Goal: Task Accomplishment & Management: Manage account settings

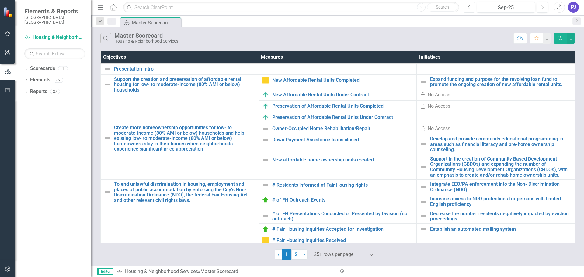
click at [470, 7] on icon "Previous" at bounding box center [468, 7] width 3 height 5
click at [470, 6] on icon "Previous" at bounding box center [468, 7] width 3 height 5
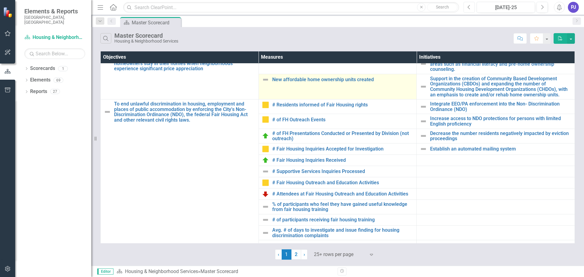
scroll to position [91, 0]
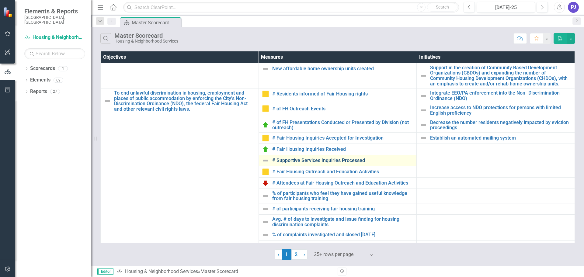
click at [313, 158] on link "# Supportive Services Inquiries Processed" at bounding box center [342, 160] width 141 height 5
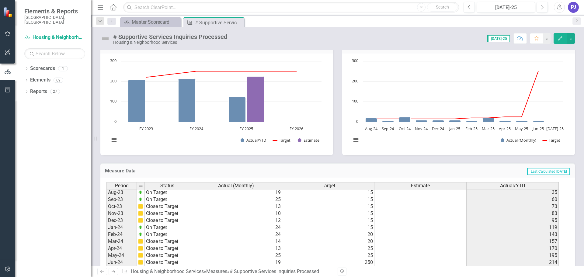
scroll to position [202, 0]
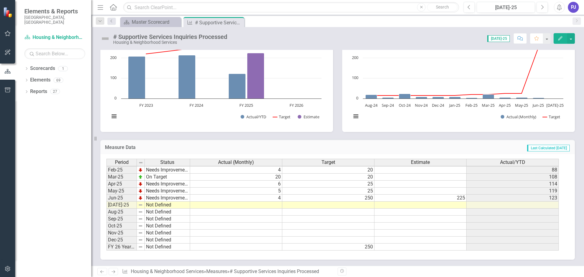
click at [366, 207] on tbody "Nov-23 Close to Target 10 15 83 Dec-23 Close to Target 12 15 95 Jan-24 On Targe…" at bounding box center [332, 155] width 452 height 189
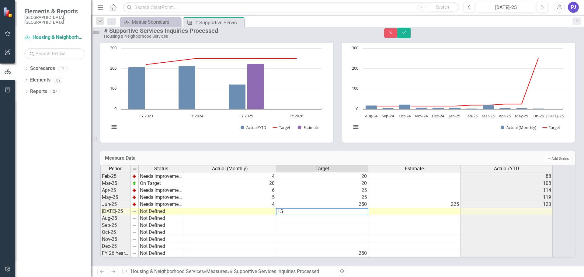
click at [355, 222] on td at bounding box center [322, 225] width 92 height 7
click at [357, 215] on td at bounding box center [322, 218] width 92 height 7
click at [362, 222] on td at bounding box center [322, 225] width 92 height 7
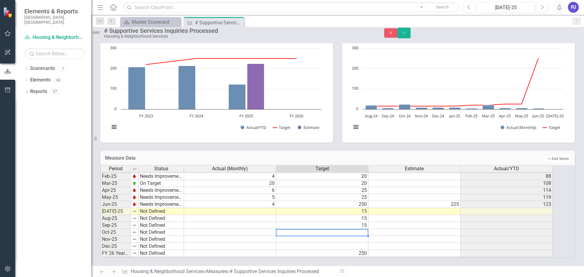
click at [367, 229] on td at bounding box center [322, 232] width 92 height 7
click at [100, 238] on div "Period Status Actual (Monthly) Target Estimate Actual/YTD Jan-24 On Target 24 1…" at bounding box center [100, 166] width 0 height 182
click at [100, 230] on div "Period Status Actual (Monthly) Target Estimate Actual/YTD Jan-24 On Target 24 1…" at bounding box center [100, 166] width 0 height 182
click at [368, 236] on td at bounding box center [322, 239] width 92 height 7
click at [368, 243] on td at bounding box center [322, 246] width 92 height 7
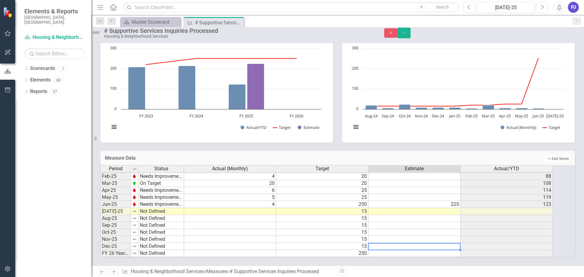
click at [409, 243] on td at bounding box center [414, 246] width 92 height 7
click at [270, 208] on td at bounding box center [230, 211] width 92 height 7
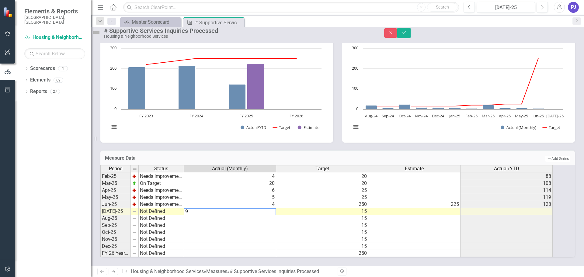
type textarea "9"
click at [419, 208] on td at bounding box center [414, 211] width 92 height 7
click at [101, 37] on img at bounding box center [96, 33] width 10 height 10
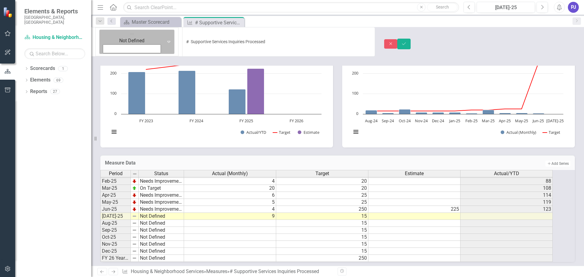
click at [166, 39] on icon "Expand" at bounding box center [169, 41] width 6 height 5
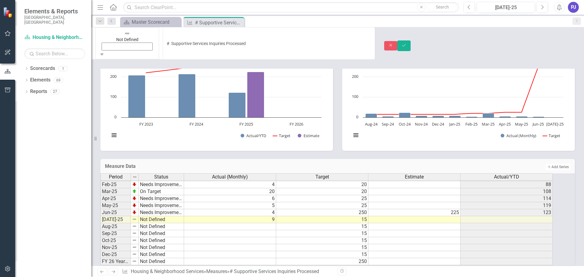
click at [407, 43] on icon "Save" at bounding box center [403, 45] width 5 height 4
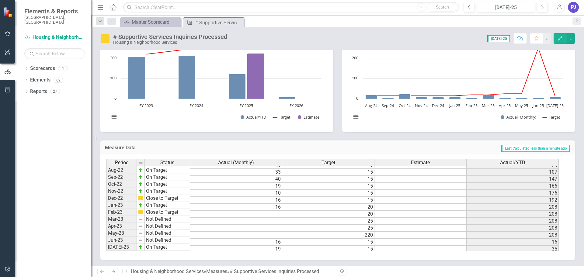
scroll to position [103, 0]
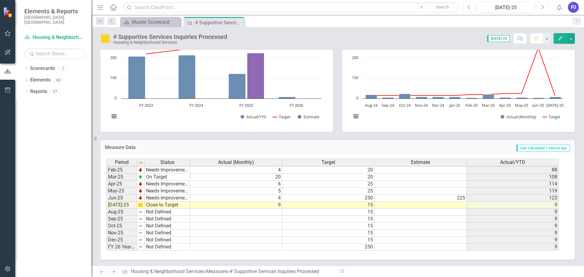
click at [543, 8] on icon "Next" at bounding box center [541, 7] width 3 height 5
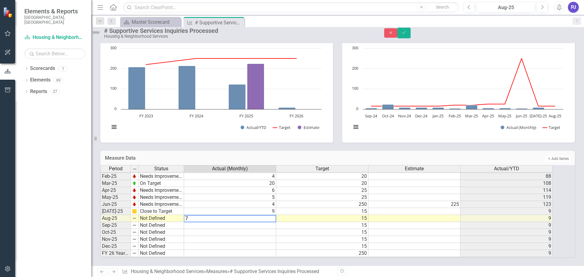
type textarea "7"
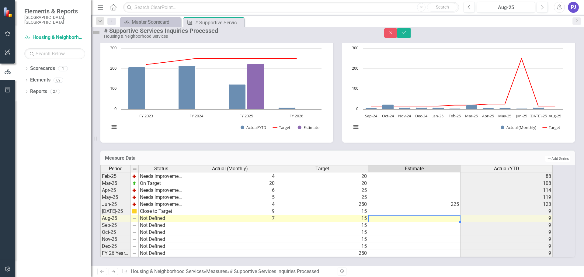
click at [443, 215] on td at bounding box center [414, 218] width 92 height 7
click at [101, 37] on img at bounding box center [96, 33] width 10 height 10
click at [110, 37] on div "# Supportive Services Inquiries Processed Housing & Neighborhood Services" at bounding box center [233, 33] width 284 height 12
click at [112, 36] on div "# Supportive Services Inquiries Processed Housing & Neighborhood Services" at bounding box center [233, 33] width 284 height 12
click at [101, 35] on img at bounding box center [96, 33] width 10 height 10
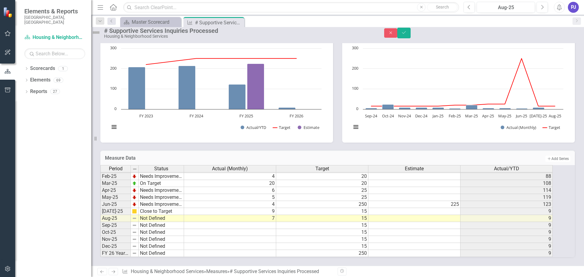
click at [101, 35] on img at bounding box center [96, 33] width 10 height 10
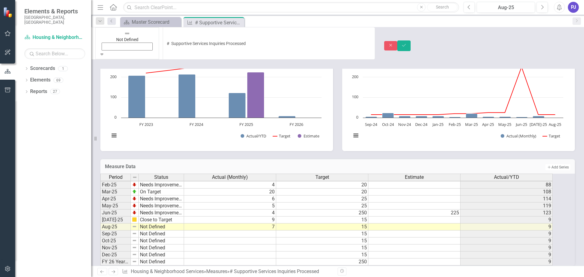
click at [103, 54] on icon at bounding box center [102, 55] width 3 height 2
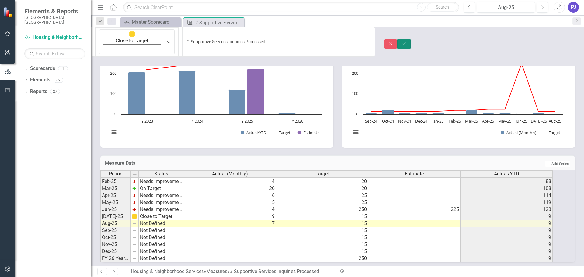
click at [407, 42] on icon "Save" at bounding box center [403, 44] width 5 height 4
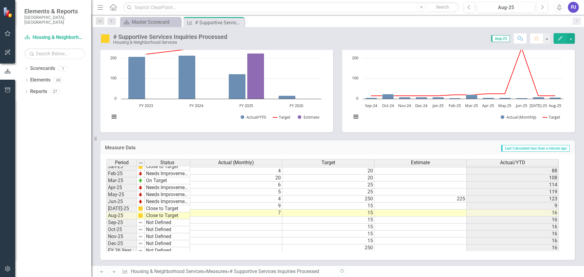
scroll to position [307, 0]
click at [541, 8] on icon "Next" at bounding box center [541, 7] width 3 height 5
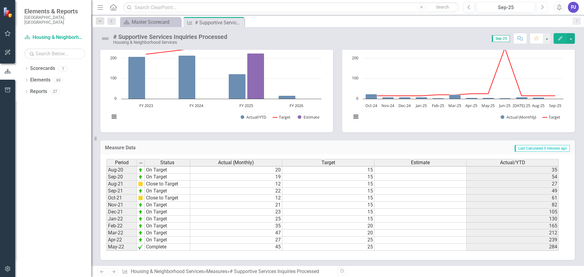
scroll to position [91, 0]
click at [270, 227] on tbody "Dec-21 On Target 23 15 105 Jan-22 On Target 25 15 130 Feb-22 On Target 35 20 16…" at bounding box center [332, 197] width 452 height 161
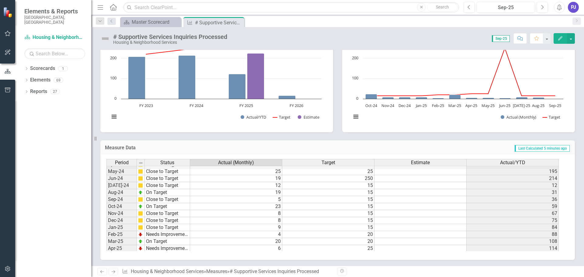
scroll to position [307, 0]
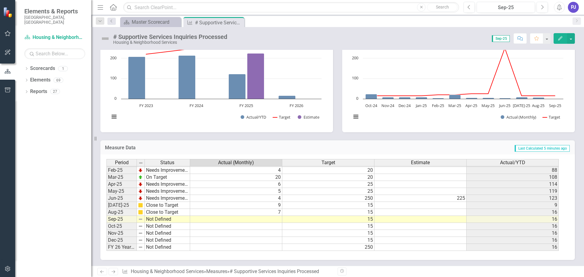
click at [268, 221] on td at bounding box center [236, 219] width 92 height 7
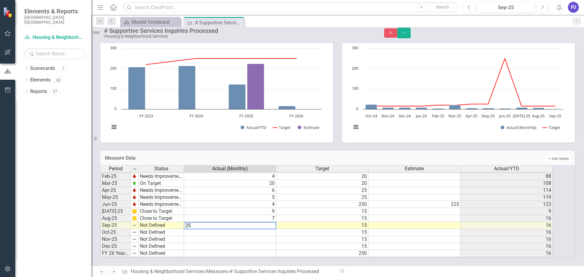
type textarea "25"
click at [426, 222] on td at bounding box center [414, 225] width 92 height 7
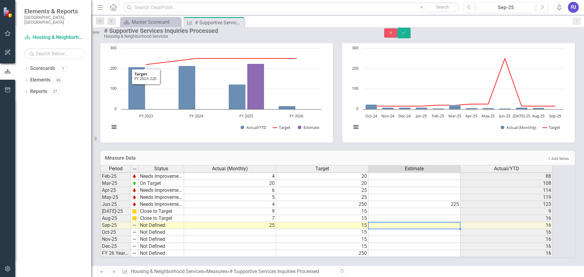
click at [101, 37] on img at bounding box center [96, 33] width 10 height 10
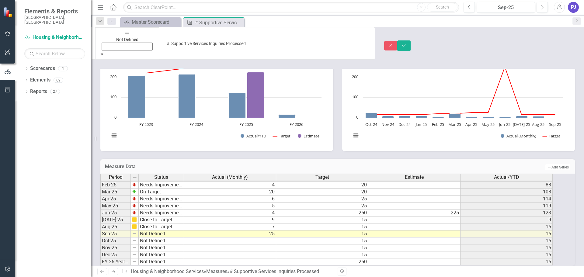
click at [105, 52] on icon "Expand" at bounding box center [101, 54] width 5 height 4
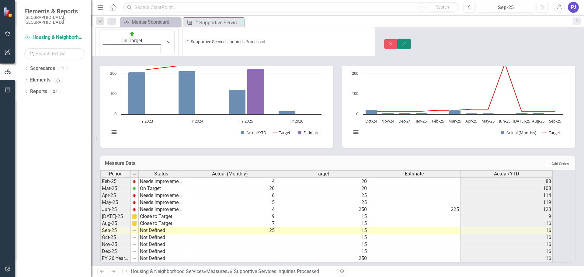
click at [407, 42] on icon "Save" at bounding box center [403, 44] width 5 height 4
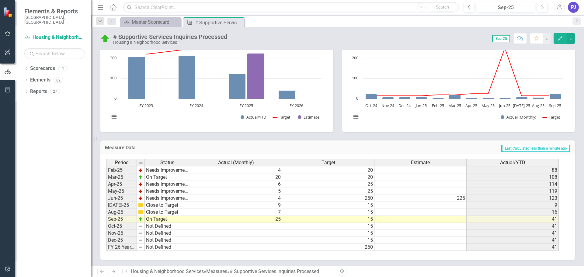
scroll to position [115, 0]
click at [61, 34] on link "Scorecard Housing & Neighborhood Services" at bounding box center [54, 37] width 61 height 7
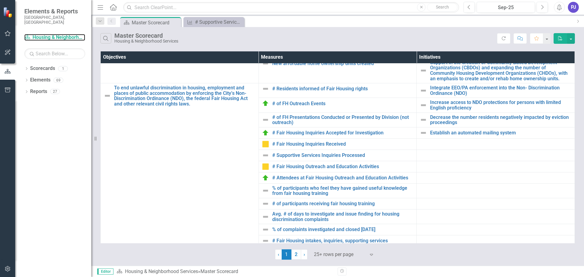
scroll to position [91, 0]
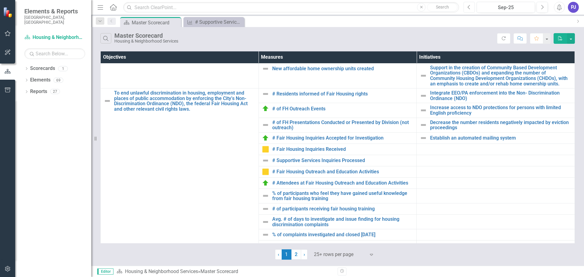
click at [468, 10] on button "Previous" at bounding box center [469, 7] width 11 height 11
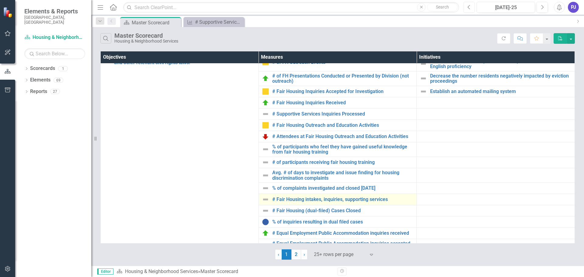
scroll to position [152, 0]
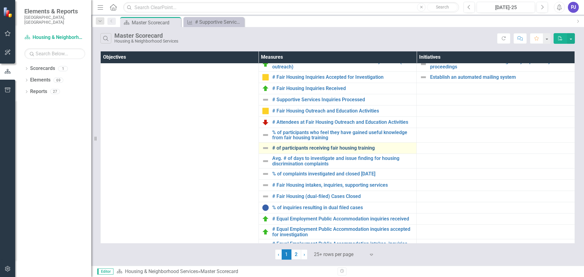
click at [290, 147] on link "# of participants receiving fair housing training" at bounding box center [342, 147] width 141 height 5
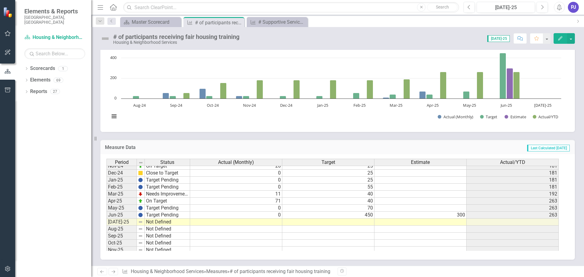
scroll to position [304, 0]
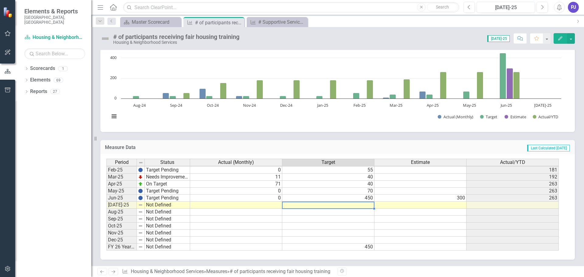
click at [366, 205] on tbody "Jan-24 Needs Improvement 6 25 216 Feb-24 Needs Improvement 14 55 230 Mar-24 Nee…" at bounding box center [332, 162] width 452 height 175
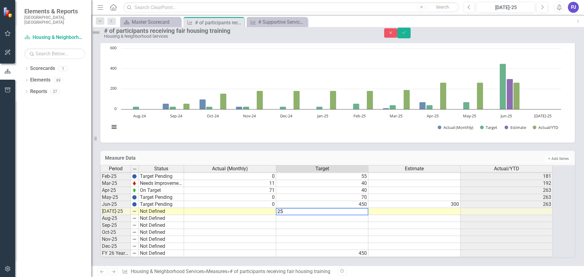
click at [367, 215] on td at bounding box center [322, 218] width 92 height 7
click at [368, 222] on td at bounding box center [322, 225] width 92 height 7
click at [368, 222] on textarea "25" at bounding box center [322, 225] width 92 height 7
click at [368, 229] on td at bounding box center [322, 232] width 92 height 7
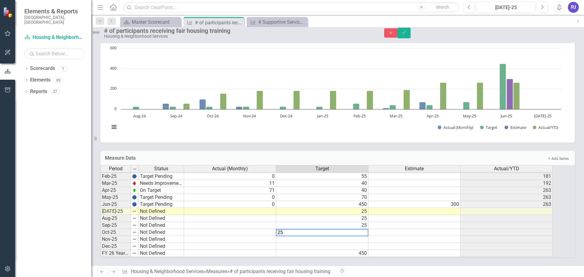
click at [368, 236] on td at bounding box center [322, 239] width 92 height 7
click at [368, 243] on td at bounding box center [322, 246] width 92 height 7
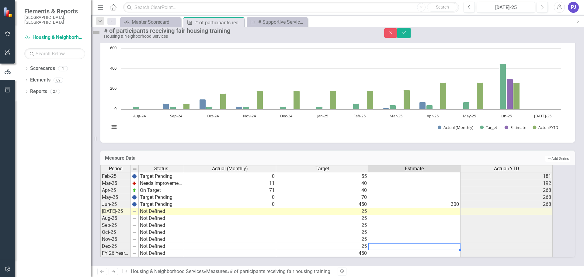
click at [389, 243] on td at bounding box center [414, 246] width 92 height 7
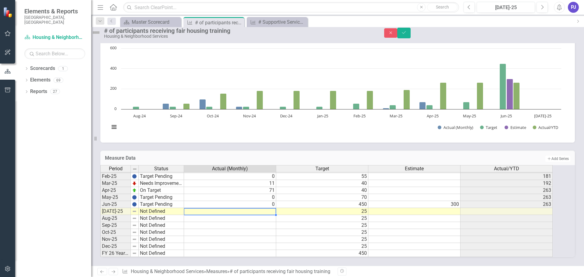
click at [265, 208] on td at bounding box center [230, 211] width 92 height 7
click at [271, 208] on td at bounding box center [230, 211] width 92 height 7
type textarea "7"
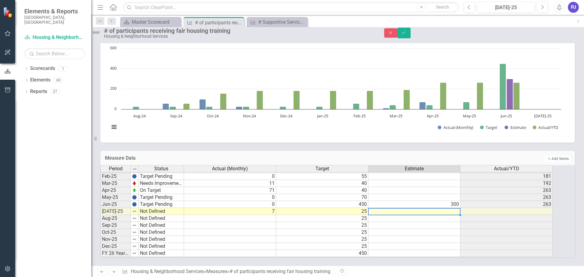
click at [442, 208] on td at bounding box center [414, 211] width 92 height 7
click at [101, 36] on img at bounding box center [96, 33] width 10 height 10
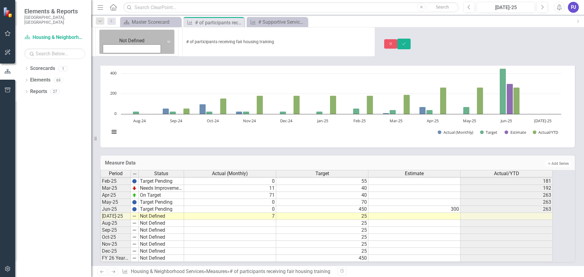
click at [166, 39] on icon "Expand" at bounding box center [169, 41] width 6 height 5
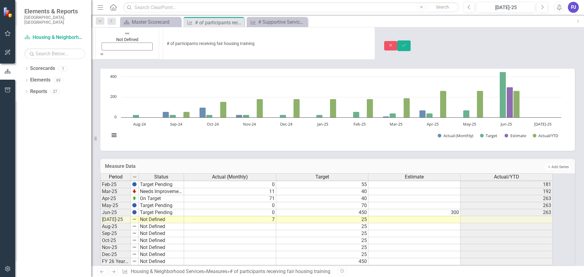
click at [411, 40] on button "Save" at bounding box center [403, 45] width 13 height 11
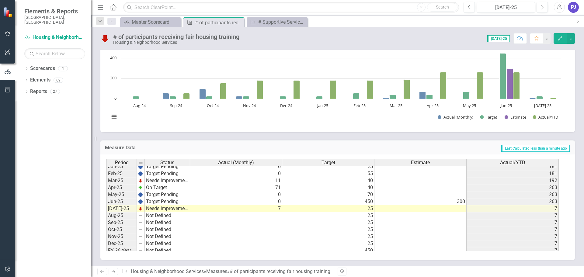
scroll to position [307, 0]
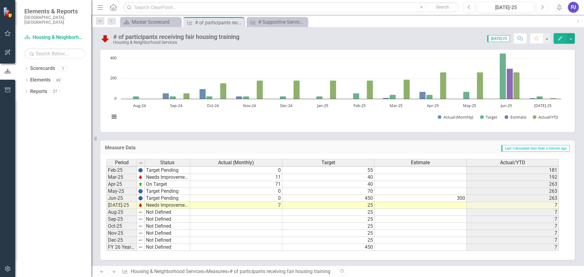
click at [544, 8] on button "Next" at bounding box center [542, 7] width 11 height 11
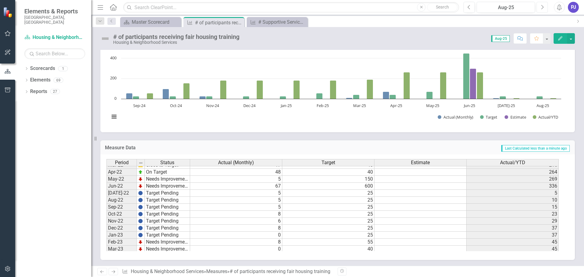
scroll to position [89, 0]
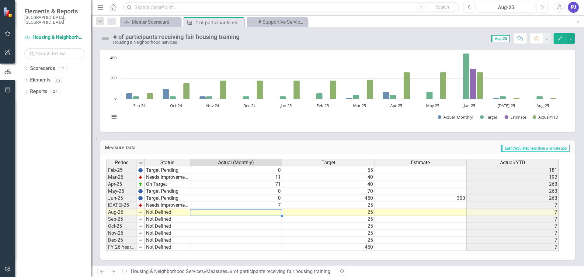
click at [257, 212] on tbody "Jan-24 Needs Improvement 6 25 216 Feb-24 Needs Improvement 14 55 230 Mar-24 Nee…" at bounding box center [332, 163] width 452 height 175
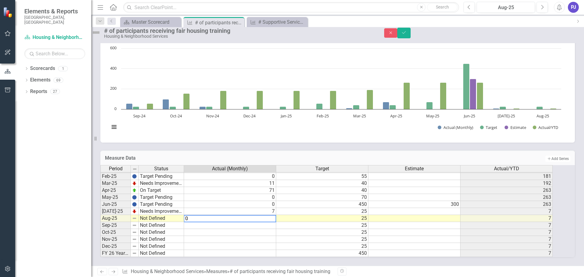
type textarea "0"
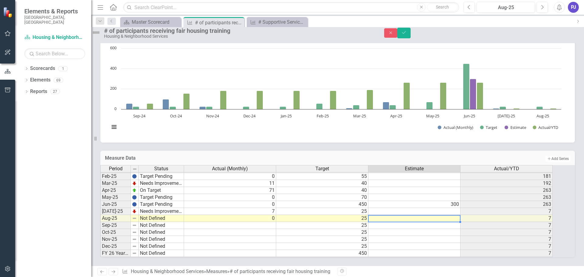
click at [421, 215] on td at bounding box center [414, 218] width 92 height 7
click at [101, 36] on img at bounding box center [96, 33] width 10 height 10
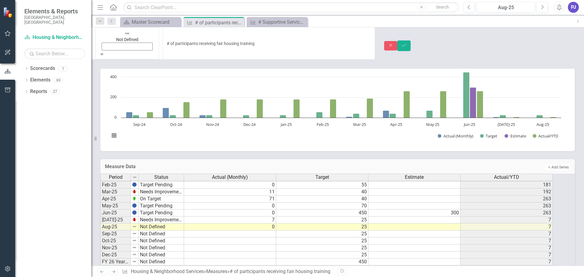
click at [105, 52] on icon "Expand" at bounding box center [101, 54] width 5 height 4
click at [407, 43] on icon "Save" at bounding box center [403, 45] width 5 height 4
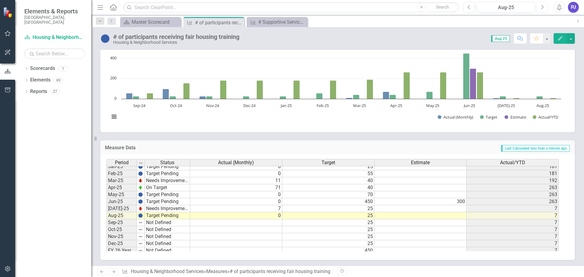
click at [540, 5] on button "Next" at bounding box center [542, 7] width 11 height 11
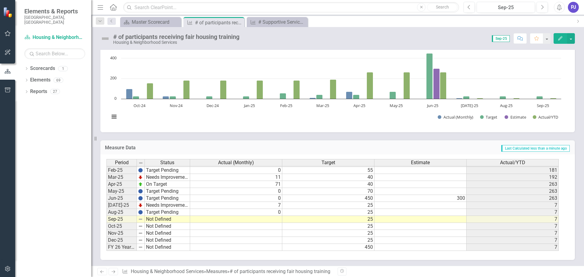
click at [251, 218] on tbody "Sep-23 On Target 100 25 185 Oct-23 Target Pending 0 25 185 Nov-23 On Target 25 …" at bounding box center [332, 149] width 452 height 203
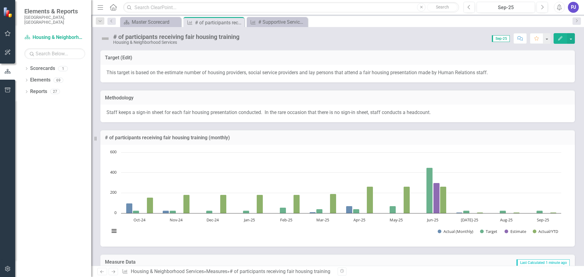
scroll to position [307, 0]
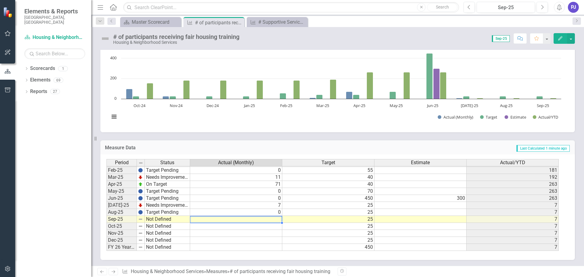
click at [251, 219] on td at bounding box center [236, 219] width 92 height 7
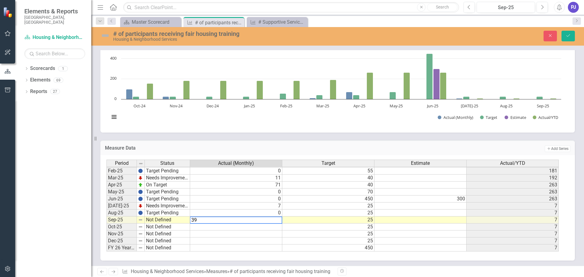
type textarea "39"
click at [422, 219] on td at bounding box center [420, 220] width 92 height 7
click at [106, 35] on img at bounding box center [105, 36] width 10 height 10
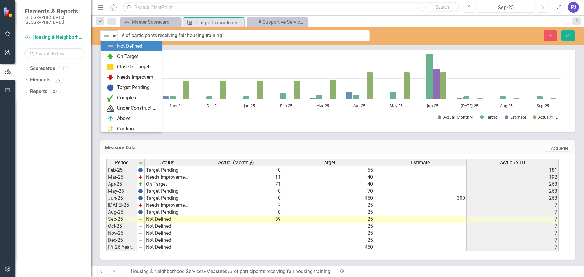
click at [114, 36] on icon "Expand" at bounding box center [114, 35] width 6 height 5
click at [121, 56] on div "On Target" at bounding box center [127, 56] width 21 height 7
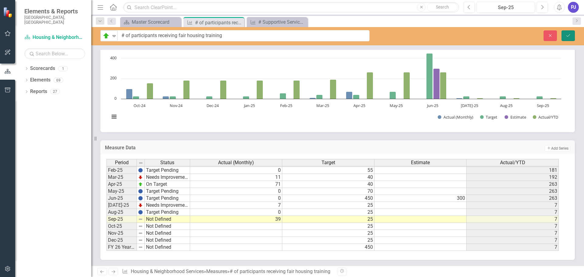
click at [571, 36] on icon "Save" at bounding box center [567, 35] width 5 height 4
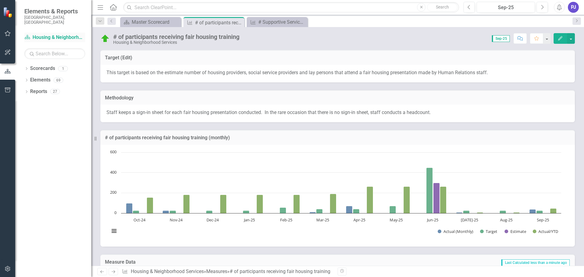
click at [64, 34] on link "Scorecard Housing & Neighborhood Services" at bounding box center [54, 37] width 61 height 7
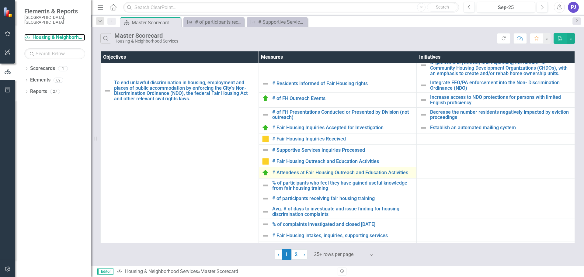
scroll to position [122, 0]
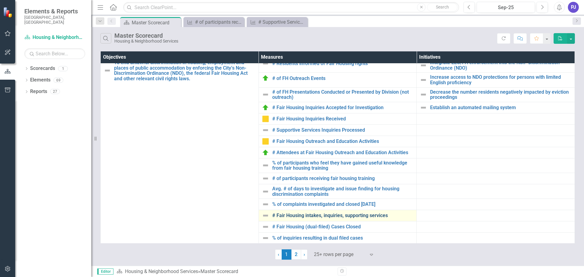
click at [303, 214] on link "# Fair Housing intakes, inquiries, supporting services" at bounding box center [342, 215] width 141 height 5
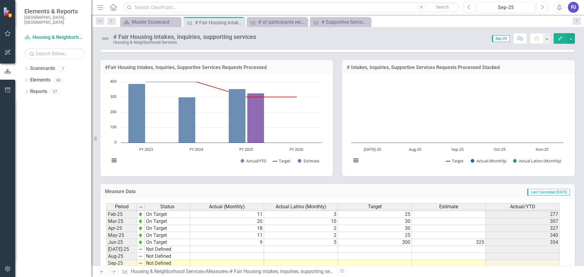
scroll to position [61, 0]
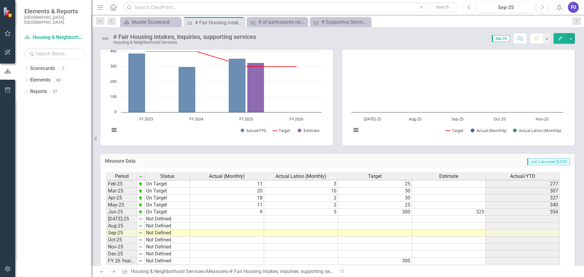
click at [469, 7] on icon "Previous" at bounding box center [468, 7] width 3 height 5
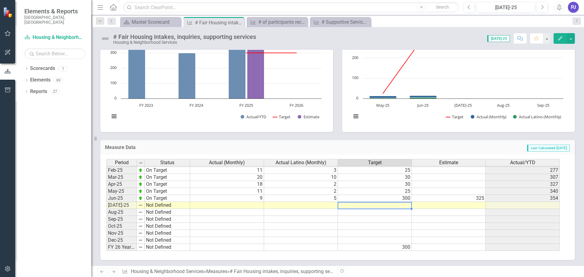
click at [397, 208] on td at bounding box center [375, 205] width 74 height 7
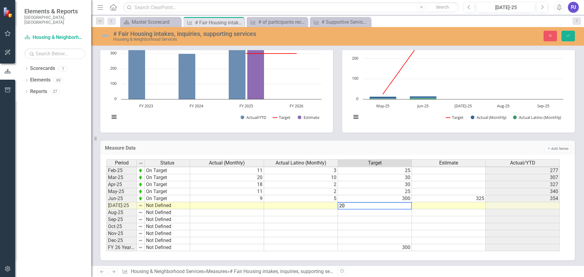
type textarea "20"
click at [405, 213] on td at bounding box center [375, 212] width 74 height 7
type textarea "25"
click at [408, 221] on td at bounding box center [375, 219] width 74 height 7
type textarea "25"
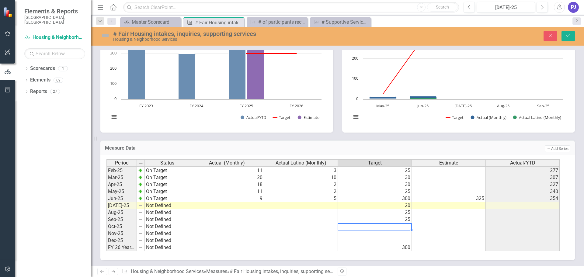
click at [404, 229] on td at bounding box center [375, 226] width 74 height 7
type textarea "25"
click at [404, 233] on td at bounding box center [375, 233] width 74 height 7
type textarea "25"
click at [405, 241] on td at bounding box center [375, 240] width 74 height 7
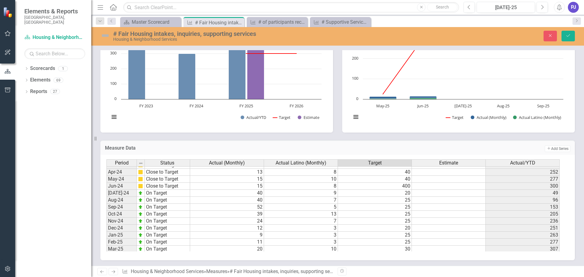
scroll to position [247, 0]
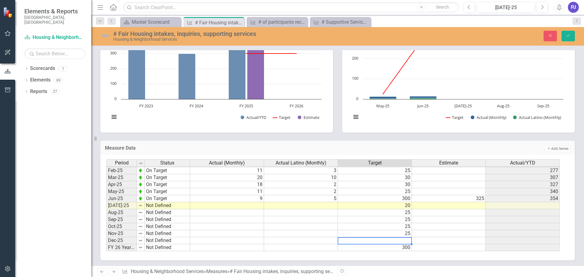
click at [408, 241] on tbody "Jan-24 On Target 20 8 28 188 Feb-24 On Target 14 11 28 213 Mar-24 Close to Targ…" at bounding box center [332, 163] width 453 height 175
type textarea "20"
click at [448, 241] on td at bounding box center [449, 240] width 74 height 7
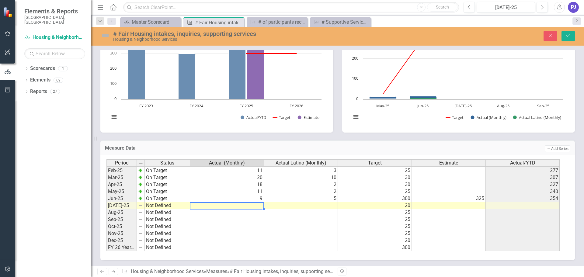
click at [255, 209] on td at bounding box center [227, 205] width 74 height 7
click at [253, 205] on td at bounding box center [227, 205] width 74 height 7
type textarea "15"
click at [322, 209] on td at bounding box center [301, 205] width 74 height 7
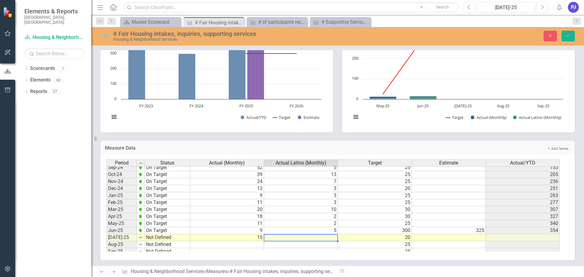
scroll to position [277, 0]
type textarea "0"
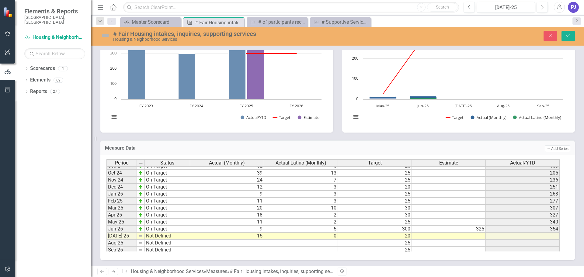
click at [107, 35] on img at bounding box center [105, 36] width 10 height 10
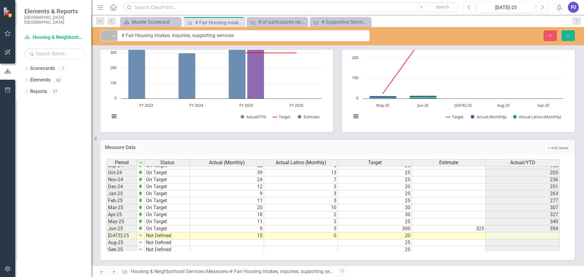
click at [114, 36] on icon "Expand" at bounding box center [114, 35] width 6 height 5
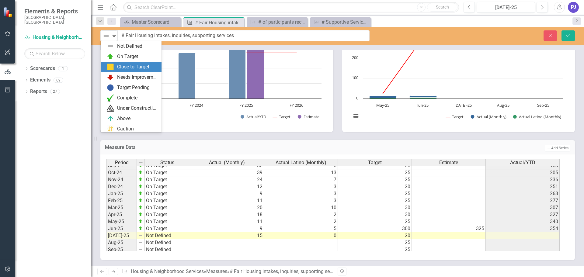
click at [120, 64] on div "Close to Target" at bounding box center [133, 67] width 32 height 7
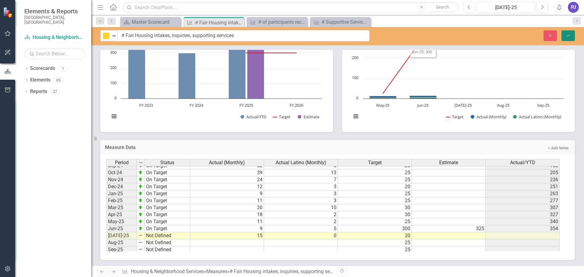
click at [566, 35] on icon "submit" at bounding box center [568, 35] width 4 height 2
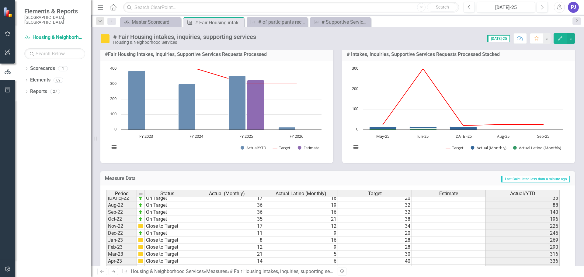
scroll to position [115, 0]
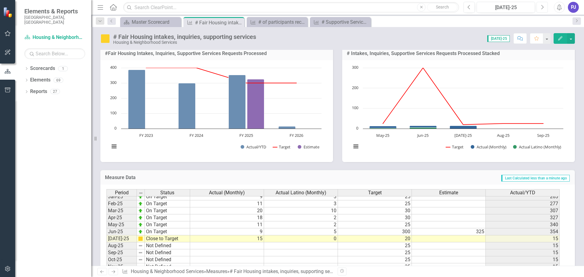
click at [542, 6] on icon "Next" at bounding box center [541, 7] width 3 height 5
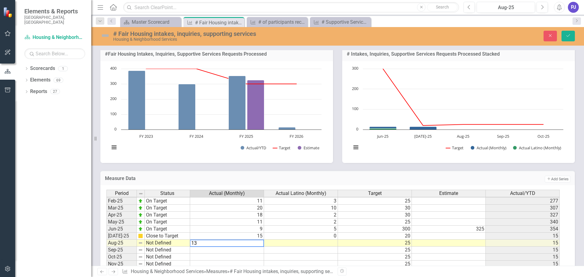
type textarea "13"
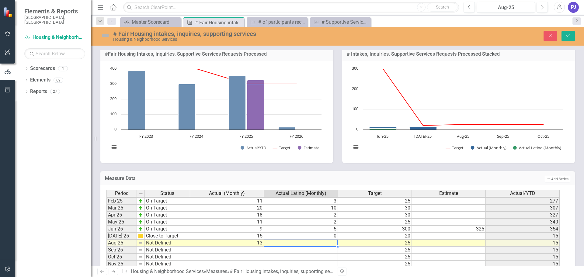
click at [332, 245] on td at bounding box center [301, 243] width 74 height 7
type textarea "0"
click at [447, 245] on td at bounding box center [449, 243] width 74 height 7
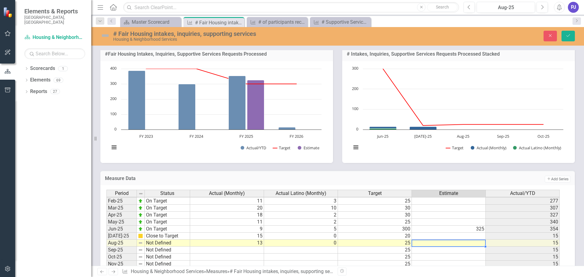
click at [108, 36] on img at bounding box center [105, 36] width 10 height 10
click at [109, 36] on img at bounding box center [105, 36] width 10 height 10
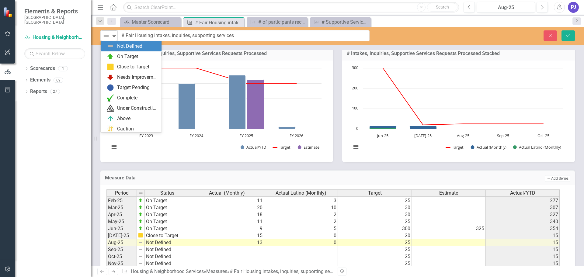
click at [117, 37] on div "Not Defined Expand" at bounding box center [109, 35] width 17 height 11
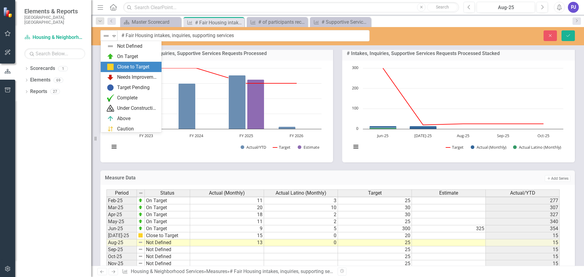
click at [120, 65] on div "Close to Target" at bounding box center [133, 67] width 32 height 7
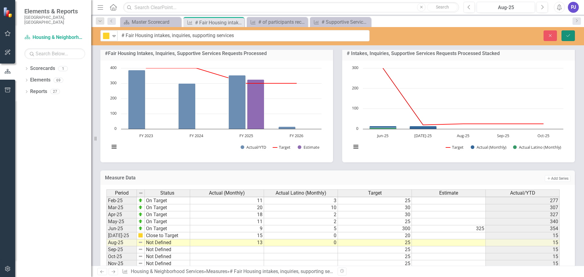
click at [566, 35] on icon "Save" at bounding box center [567, 35] width 5 height 4
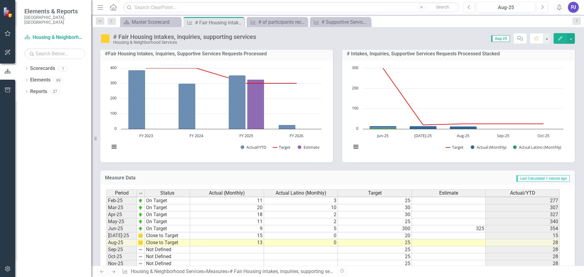
scroll to position [75, 0]
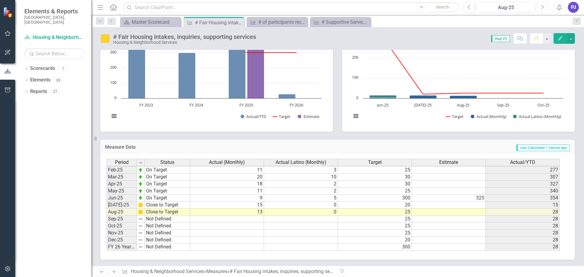
click at [540, 8] on button "Next" at bounding box center [542, 7] width 11 height 11
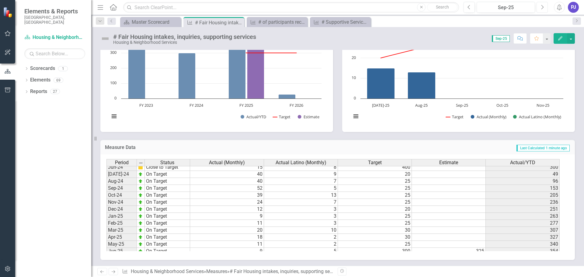
scroll to position [266, 0]
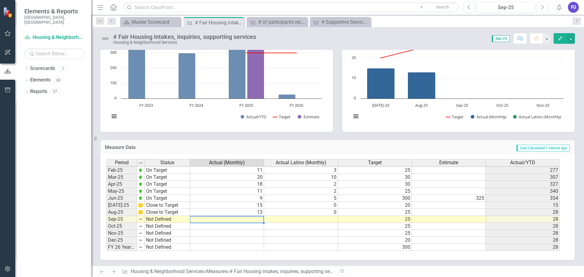
click at [253, 220] on tbody "Jan-24 On Target 20 8 28 188 Feb-24 On Target 14 11 28 213 Mar-24 Close to Targ…" at bounding box center [332, 163] width 453 height 175
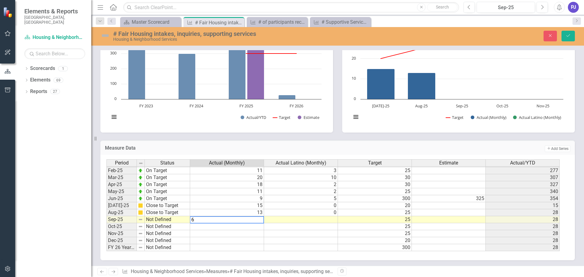
type textarea "6"
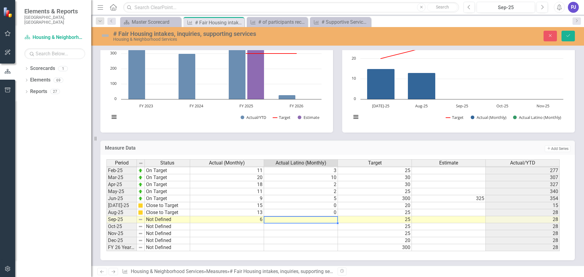
click at [311, 221] on td at bounding box center [301, 219] width 74 height 7
click at [248, 217] on td "6" at bounding box center [227, 219] width 74 height 7
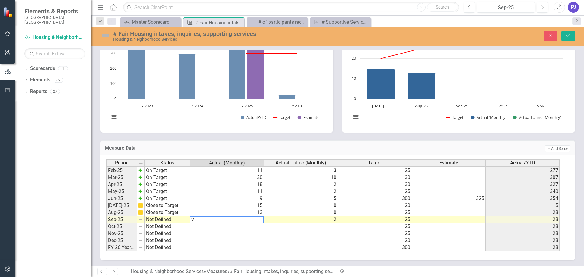
click at [310, 221] on td "2" at bounding box center [301, 219] width 74 height 7
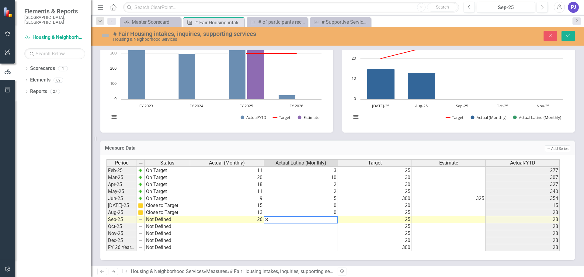
type textarea "3"
click at [457, 220] on td at bounding box center [449, 219] width 74 height 7
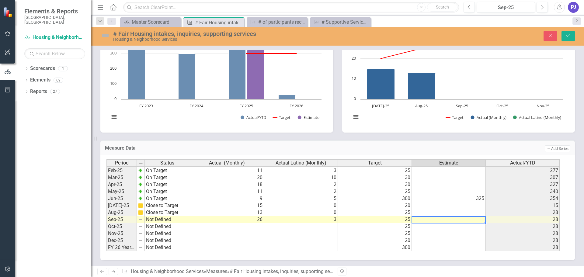
click at [260, 222] on td "26" at bounding box center [227, 219] width 74 height 7
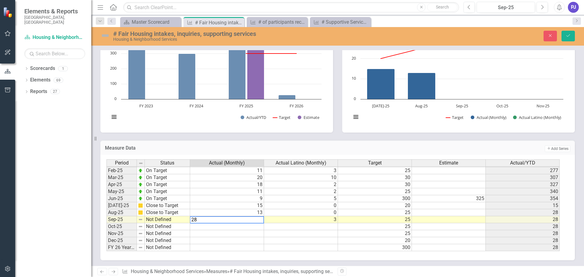
type textarea "28"
click at [451, 220] on td at bounding box center [449, 219] width 74 height 7
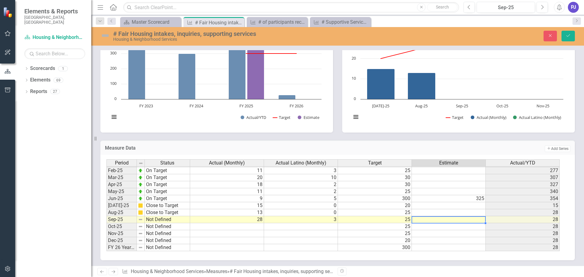
click at [329, 221] on td "3" at bounding box center [301, 219] width 74 height 7
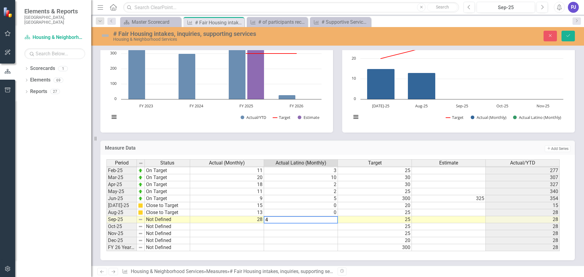
type textarea "4"
click at [442, 221] on td at bounding box center [449, 219] width 74 height 7
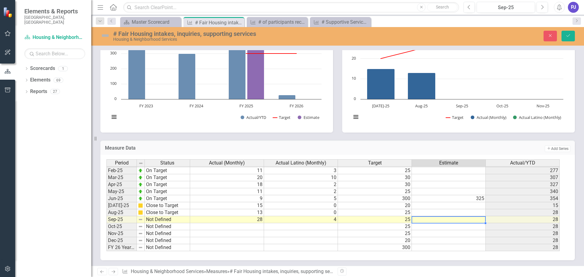
click at [109, 35] on img at bounding box center [105, 36] width 10 height 10
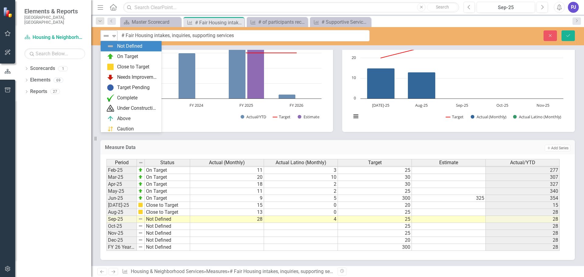
click at [113, 36] on icon "Expand" at bounding box center [114, 35] width 6 height 5
click at [123, 55] on div "On Target" at bounding box center [127, 56] width 21 height 7
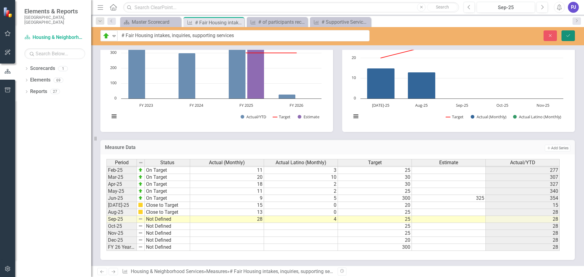
click at [567, 35] on icon "Save" at bounding box center [567, 35] width 5 height 4
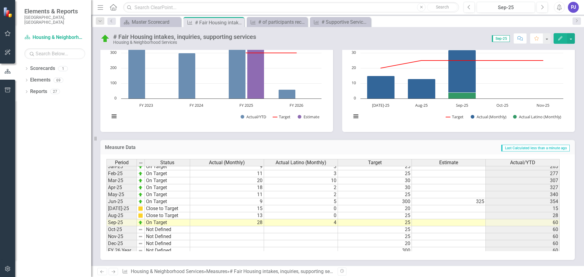
scroll to position [296, 0]
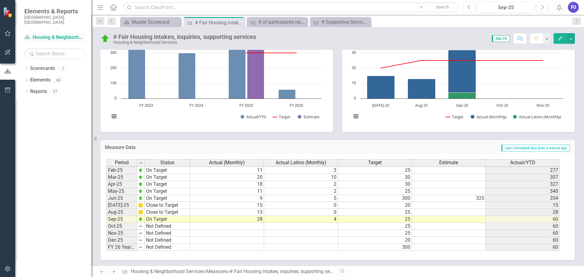
click at [65, 34] on link "Scorecard Housing & Neighborhood Services" at bounding box center [54, 37] width 61 height 7
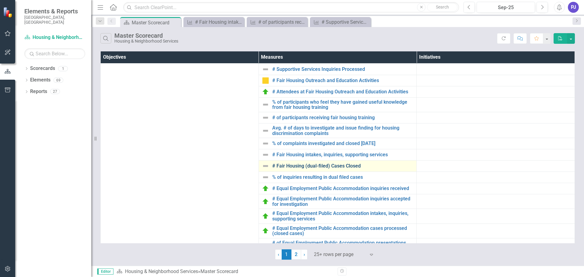
click at [292, 164] on link "# Fair Housing (dual-filed) Cases Closed" at bounding box center [342, 165] width 141 height 5
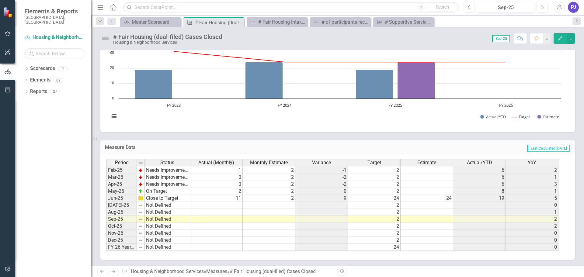
click at [471, 9] on icon "Previous" at bounding box center [468, 7] width 3 height 5
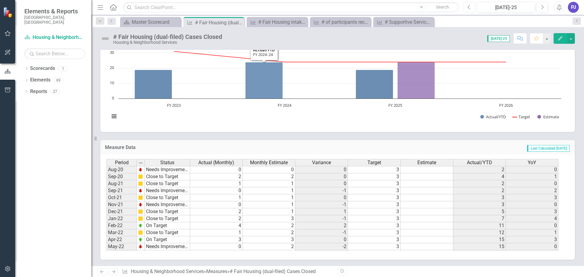
scroll to position [29, 0]
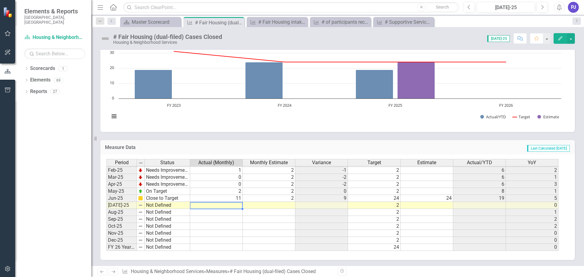
click at [220, 205] on td at bounding box center [216, 205] width 53 height 7
click at [224, 206] on td at bounding box center [216, 205] width 53 height 7
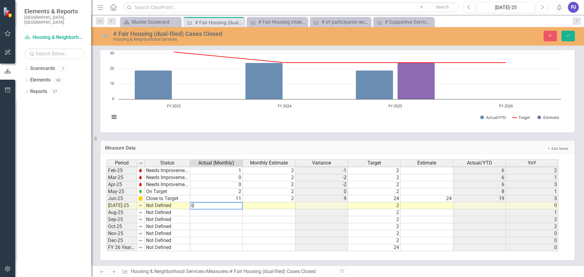
type textarea "0"
click at [419, 206] on td at bounding box center [427, 205] width 53 height 7
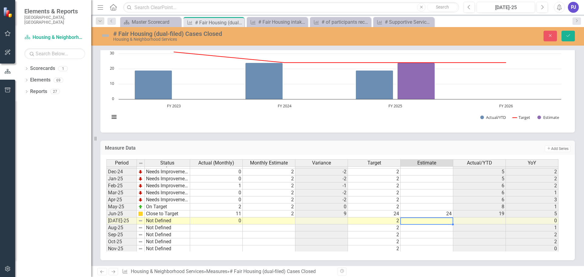
scroll to position [307, 0]
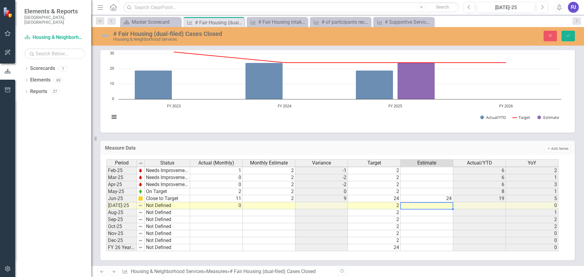
click at [287, 206] on tbody "Sep-23 Needs Improvement 0 2 -2 3 1 4 Oct-23 On Target 4 2 2 3 5 0 Nov-23 On Ta…" at bounding box center [332, 149] width 452 height 203
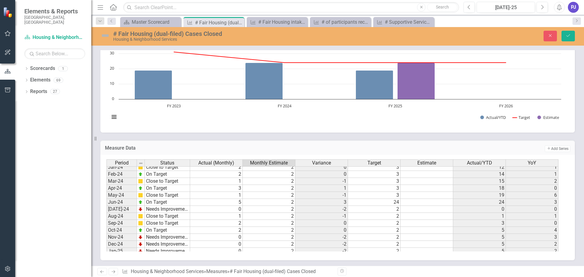
scroll to position [216, 0]
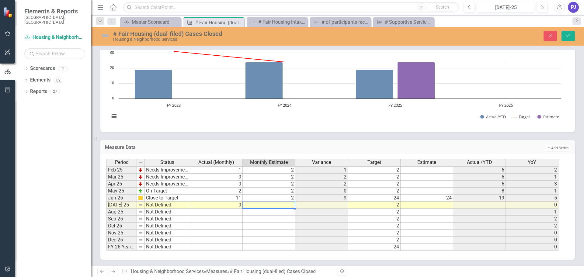
click at [290, 206] on td at bounding box center [269, 205] width 53 height 7
type textarea "2"
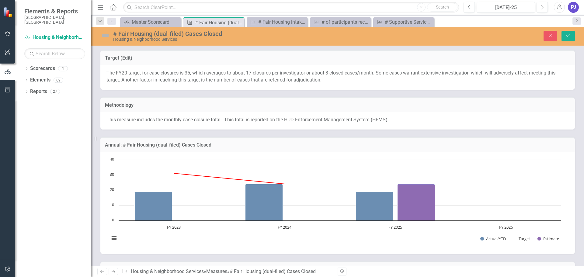
scroll to position [307, 0]
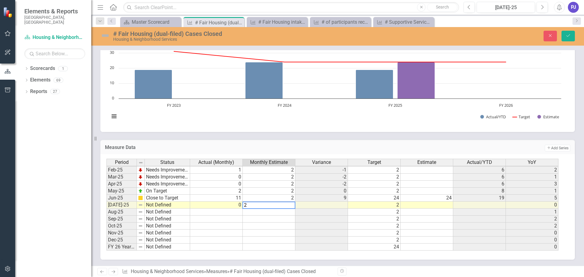
type textarea "2"
click at [287, 213] on tbody "Dec-23 Close to Target 2 2 0 3 10 0 Jan-24 Close to Target 2 2 0 3 12 1 Feb-24 …" at bounding box center [332, 159] width 452 height 182
type textarea "2"
click at [288, 219] on td at bounding box center [269, 219] width 53 height 7
type textarea "2"
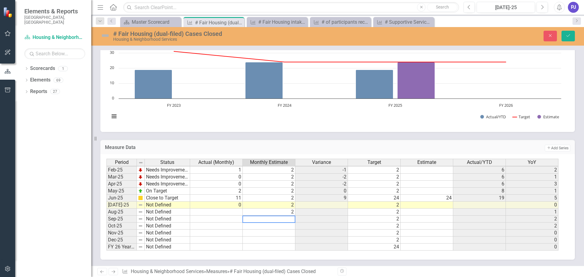
click at [288, 226] on td at bounding box center [269, 226] width 53 height 7
type textarea "2"
click at [288, 234] on td at bounding box center [269, 233] width 53 height 7
type textarea "2"
click at [288, 241] on td at bounding box center [269, 240] width 53 height 7
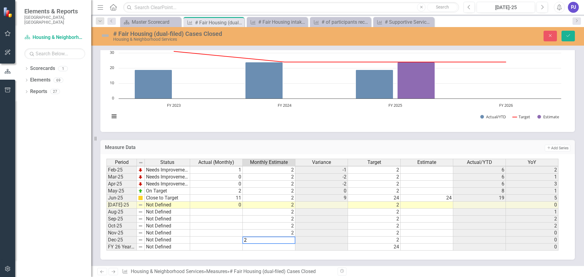
type textarea "2"
click at [441, 206] on td at bounding box center [427, 205] width 53 height 7
click at [106, 36] on img at bounding box center [105, 36] width 10 height 10
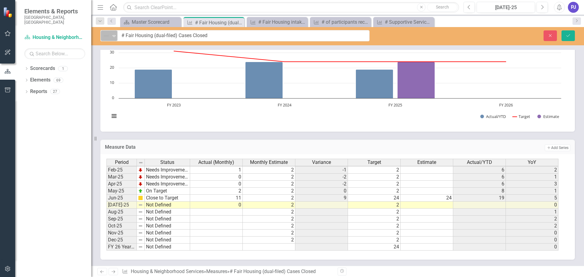
scroll to position [122, 0]
click at [114, 36] on icon "Expand" at bounding box center [114, 35] width 6 height 5
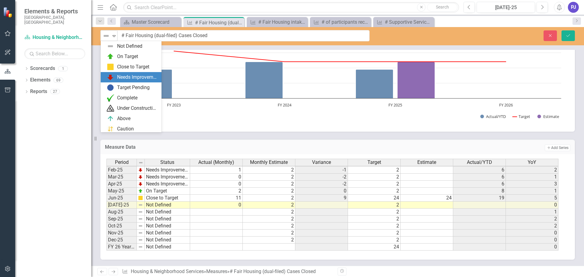
click at [120, 76] on div "Needs Improvement" at bounding box center [137, 77] width 41 height 7
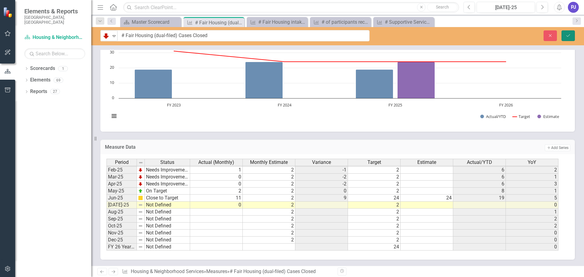
click at [569, 37] on icon "Save" at bounding box center [567, 35] width 5 height 4
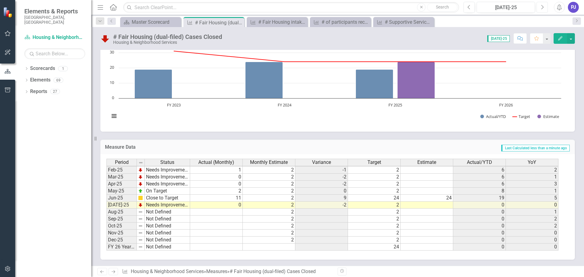
click at [543, 9] on icon "Next" at bounding box center [541, 7] width 3 height 5
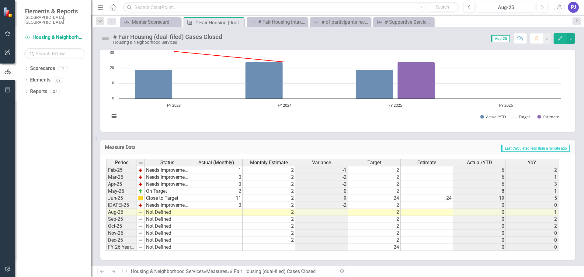
click at [228, 211] on tbody "Oct-23 On Target 4 2 2 3 5 0 Nov-23 On Target 3 2 1 3 8 2 Dec-23 Close to Targe…" at bounding box center [332, 153] width 452 height 196
click at [228, 211] on td at bounding box center [216, 212] width 53 height 7
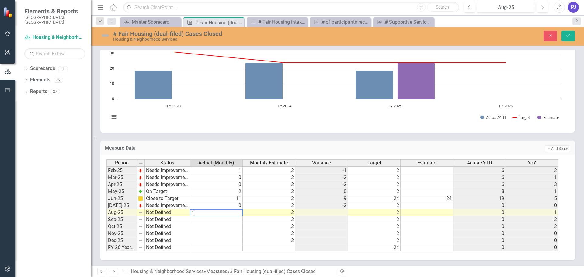
type textarea "1"
click at [429, 214] on td at bounding box center [427, 212] width 53 height 7
click at [105, 36] on img at bounding box center [105, 36] width 10 height 10
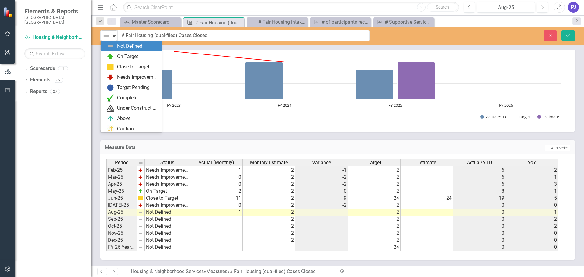
click at [114, 35] on icon "Expand" at bounding box center [114, 35] width 6 height 5
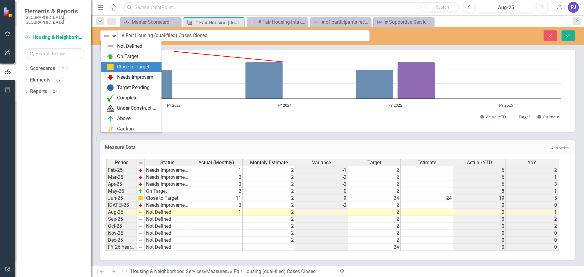
click at [125, 64] on div "Close to Target" at bounding box center [133, 67] width 32 height 7
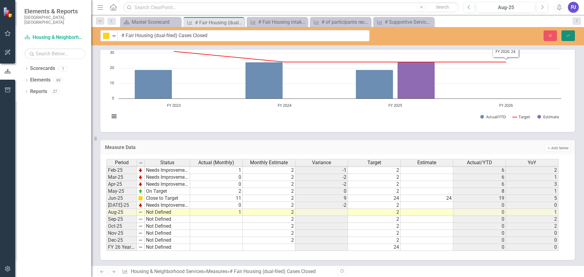
click at [567, 33] on icon "Save" at bounding box center [567, 35] width 5 height 4
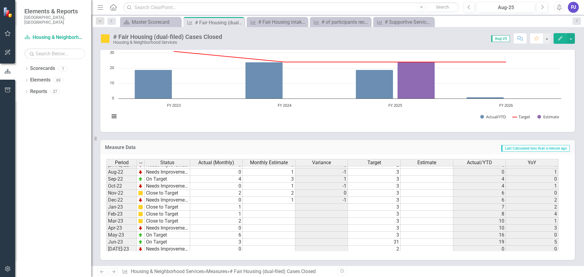
scroll to position [149, 0]
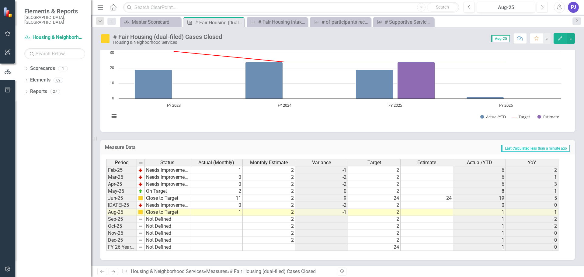
click at [541, 7] on icon "Next" at bounding box center [541, 7] width 3 height 5
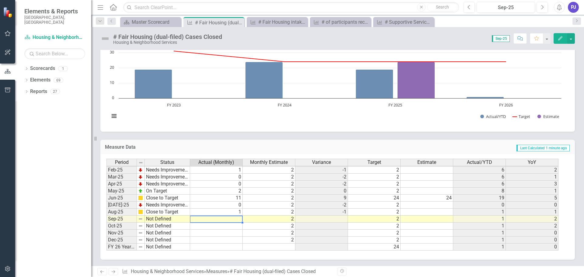
click at [238, 219] on td at bounding box center [216, 219] width 53 height 7
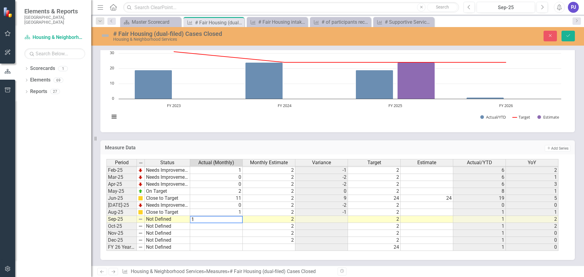
type textarea "1"
click at [434, 220] on td at bounding box center [427, 219] width 53 height 7
click at [106, 35] on img at bounding box center [105, 36] width 10 height 10
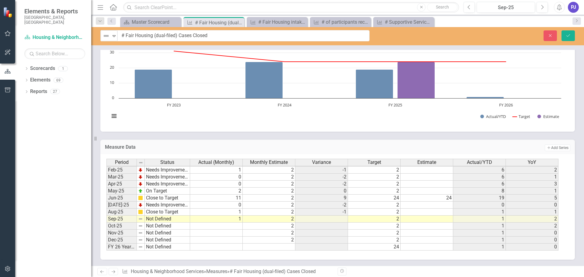
click at [114, 36] on icon "Expand" at bounding box center [114, 35] width 6 height 5
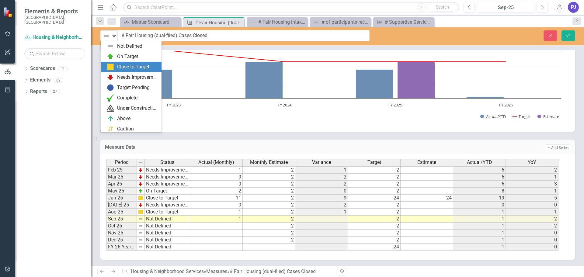
click at [122, 63] on div "Close to Target" at bounding box center [131, 67] width 61 height 10
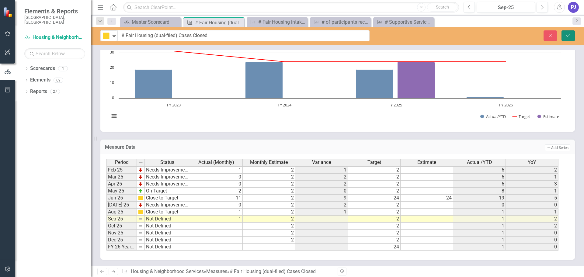
click at [568, 33] on button "Save" at bounding box center [567, 35] width 13 height 11
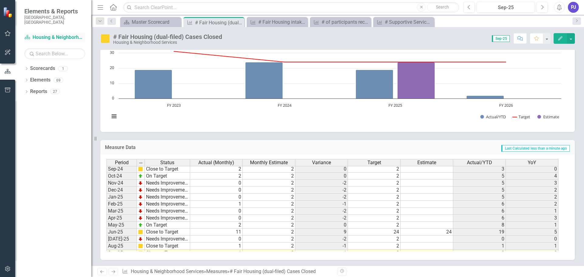
click at [58, 34] on link "Scorecard Housing & Neighborhood Services" at bounding box center [54, 37] width 61 height 7
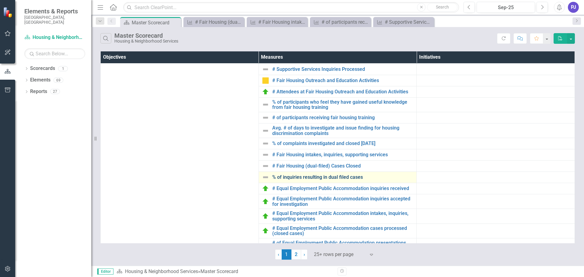
click at [295, 176] on link "% of inquiries resulting in dual filed cases" at bounding box center [342, 177] width 141 height 5
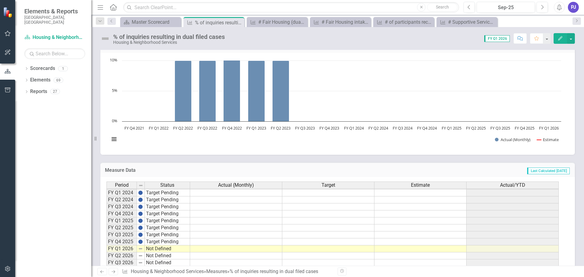
scroll to position [142, 0]
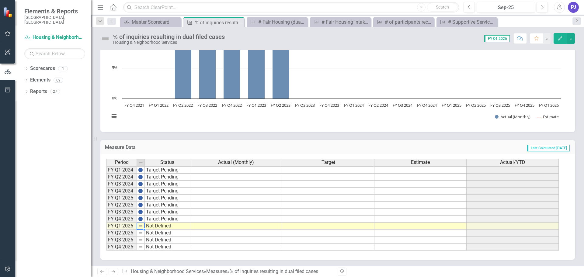
click at [109, 39] on img at bounding box center [105, 39] width 10 height 10
click at [109, 40] on img at bounding box center [105, 39] width 10 height 10
click at [50, 34] on link "Scorecard Housing & Neighborhood Services" at bounding box center [54, 37] width 61 height 7
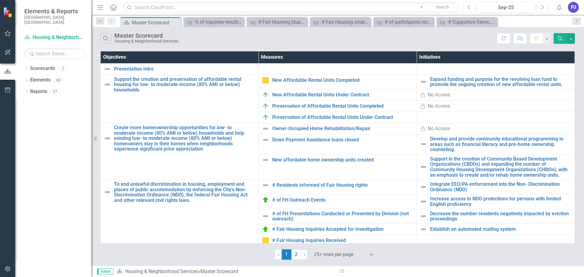
click at [570, 10] on div "PJ" at bounding box center [573, 7] width 11 height 11
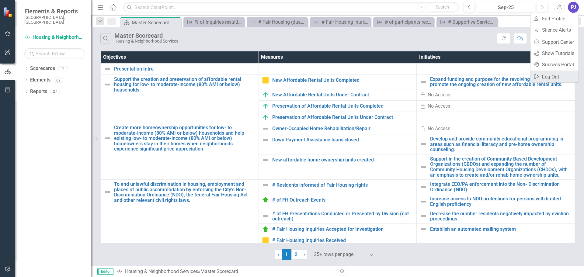
click at [549, 75] on link "Logout Log Out" at bounding box center [554, 76] width 48 height 11
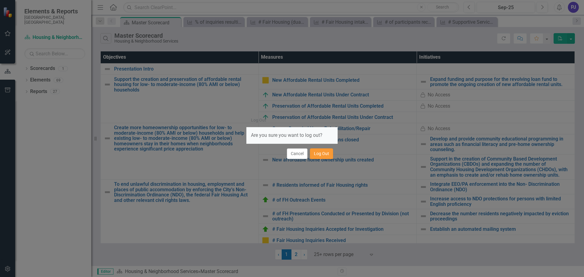
click at [316, 152] on button "Log Out" at bounding box center [321, 153] width 23 height 11
